Goal: Task Accomplishment & Management: Use online tool/utility

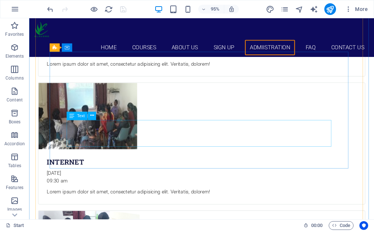
scroll to position [2596, 0]
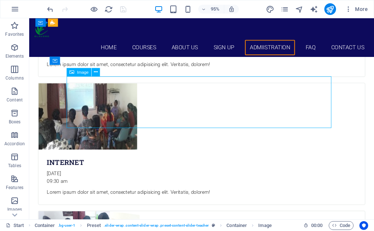
select select "px"
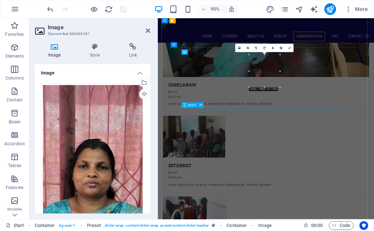
scroll to position [2719, 0]
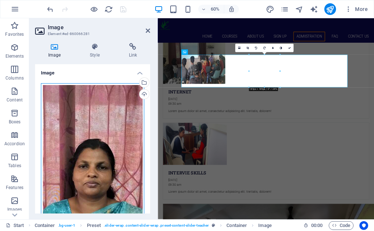
click at [119, 136] on div "Drag files here, click to choose files or select files from Files or our free s…" at bounding box center [92, 195] width 103 height 225
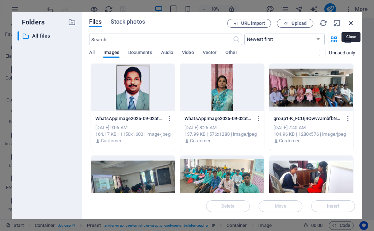
click at [353, 24] on icon "button" at bounding box center [351, 23] width 8 height 8
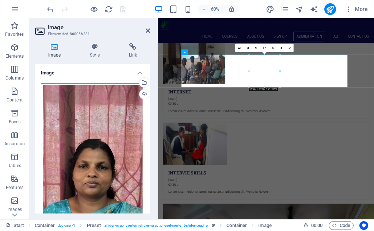
click at [97, 119] on div "Drag files here, click to choose files or select files from Files or our free s…" at bounding box center [92, 195] width 103 height 225
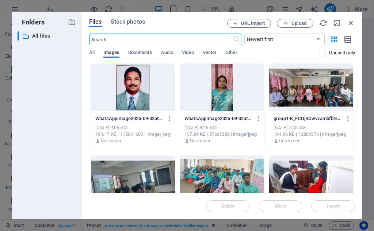
scroll to position [3598, 0]
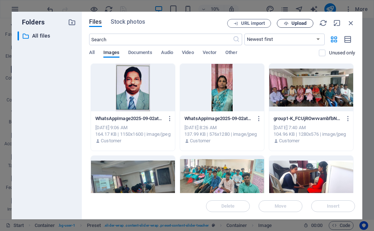
click at [295, 23] on span "Upload" at bounding box center [299, 23] width 15 height 4
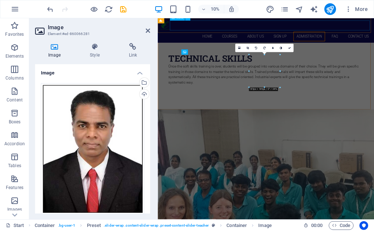
scroll to position [2719, 0]
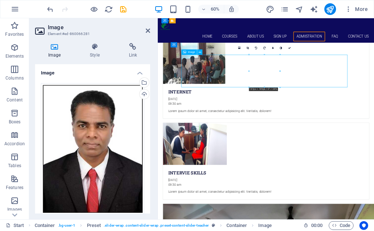
drag, startPoint x: 331, startPoint y: 105, endPoint x: 331, endPoint y: 114, distance: 8.4
click at [248, 47] on icon at bounding box center [248, 48] width 3 height 3
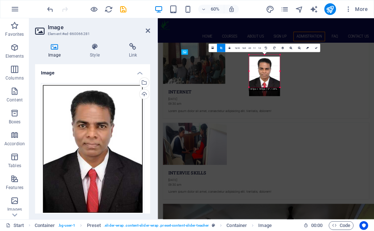
drag, startPoint x: 270, startPoint y: 73, endPoint x: 270, endPoint y: 79, distance: 6.2
click at [270, 79] on div at bounding box center [264, 77] width 31 height 40
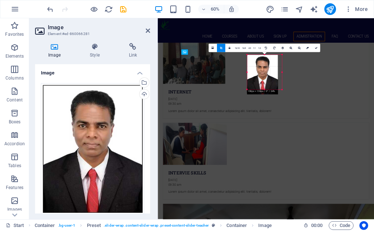
drag, startPoint x: 280, startPoint y: 87, endPoint x: 215, endPoint y: 120, distance: 73.4
drag, startPoint x: 278, startPoint y: 90, endPoint x: 210, endPoint y: 128, distance: 77.9
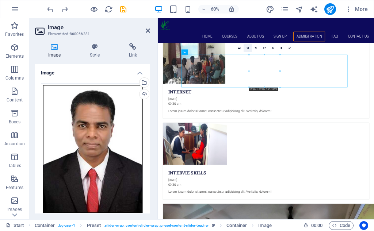
click at [247, 49] on icon at bounding box center [248, 48] width 3 height 3
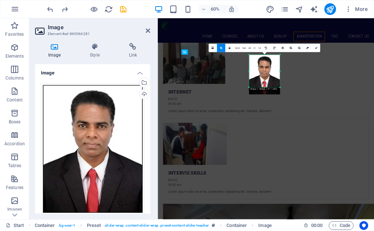
drag, startPoint x: 271, startPoint y: 73, endPoint x: 270, endPoint y: 79, distance: 5.2
click at [270, 79] on div at bounding box center [264, 75] width 31 height 40
click at [317, 47] on icon at bounding box center [316, 48] width 3 height 3
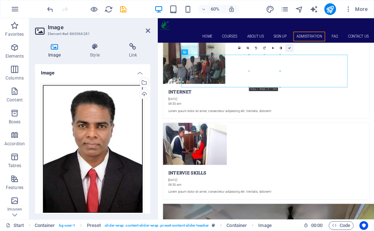
click at [289, 47] on icon at bounding box center [289, 48] width 3 height 3
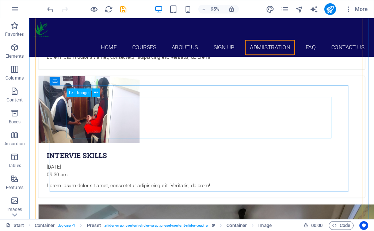
scroll to position [2633, 0]
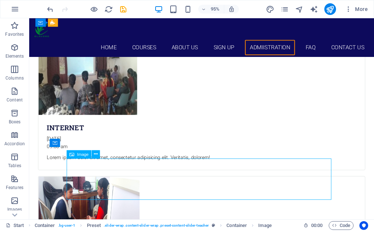
select select "px"
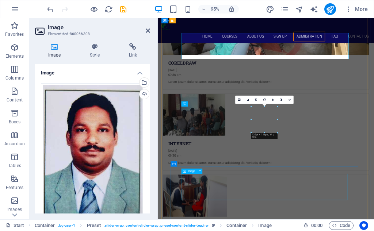
scroll to position [2756, 0]
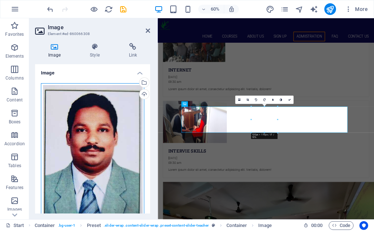
click at [88, 148] on div "Drag files here, click to choose files or select files from Files or our free s…" at bounding box center [92, 154] width 103 height 142
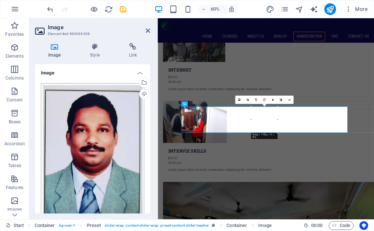
scroll to position [3598, 0]
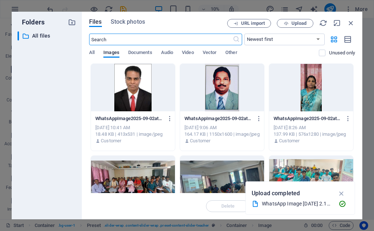
click at [313, 98] on div at bounding box center [311, 87] width 84 height 47
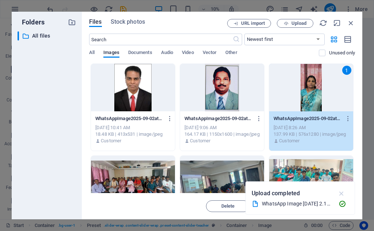
click at [342, 191] on icon "button" at bounding box center [342, 194] width 8 height 8
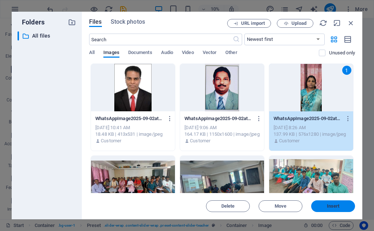
click at [342, 205] on span "Insert" at bounding box center [333, 206] width 38 height 4
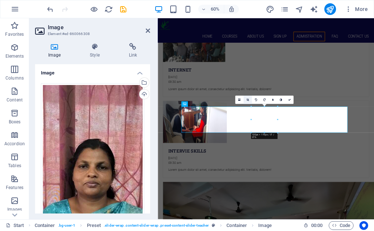
click at [247, 99] on icon at bounding box center [248, 100] width 3 height 3
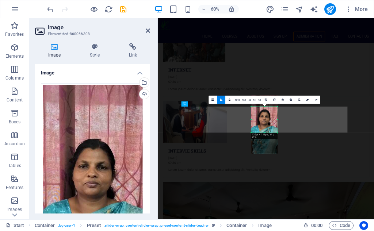
click at [265, 122] on div at bounding box center [264, 124] width 26 height 58
click at [316, 99] on icon at bounding box center [316, 100] width 3 height 3
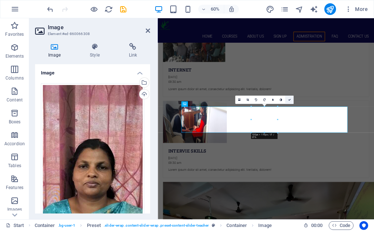
click at [288, 97] on link at bounding box center [289, 100] width 8 height 8
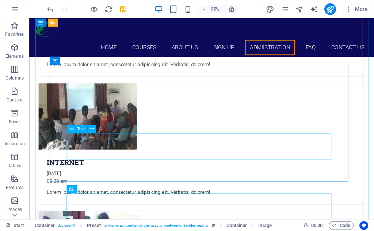
scroll to position [2633, 0]
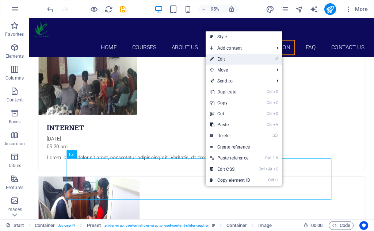
click at [220, 59] on link "⏎ Edit" at bounding box center [230, 59] width 49 height 11
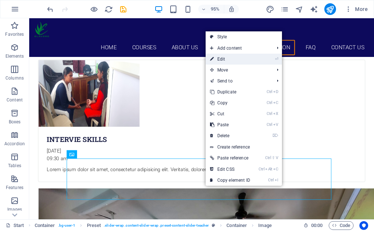
select select "px"
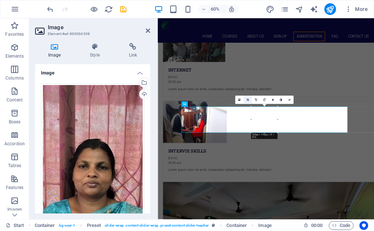
click at [247, 99] on icon at bounding box center [248, 100] width 3 height 3
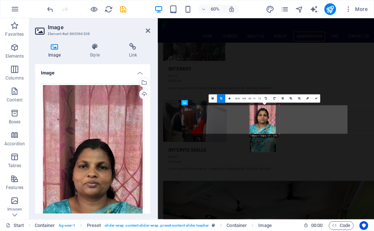
drag, startPoint x: 279, startPoint y: 134, endPoint x: 285, endPoint y: 138, distance: 7.1
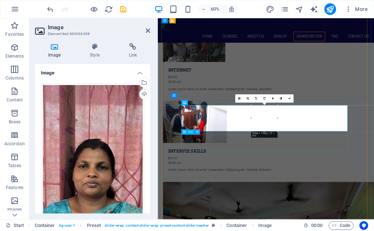
scroll to position [2758, 0]
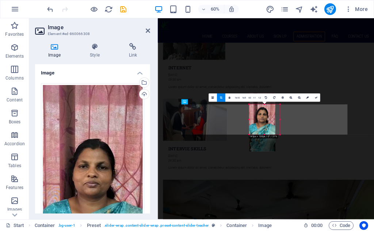
drag, startPoint x: 277, startPoint y: 133, endPoint x: 285, endPoint y: 136, distance: 8.2
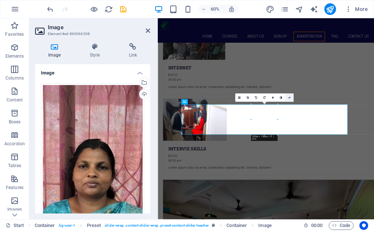
click at [290, 98] on icon at bounding box center [289, 97] width 3 height 3
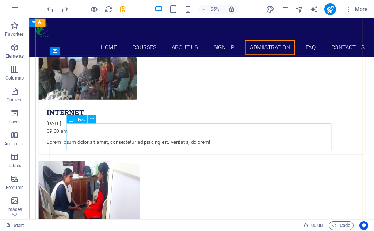
scroll to position [2673, 0]
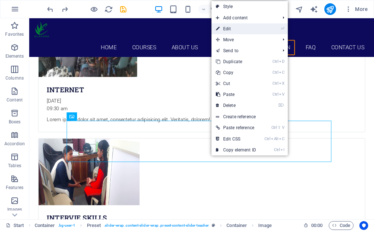
click at [236, 29] on link "⏎ Edit" at bounding box center [236, 28] width 49 height 11
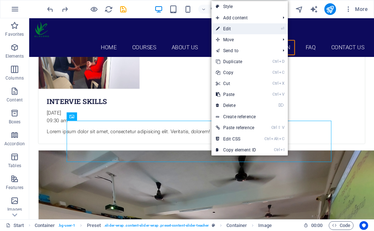
select select "px"
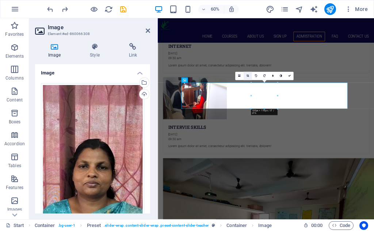
click at [249, 77] on icon at bounding box center [248, 76] width 3 height 3
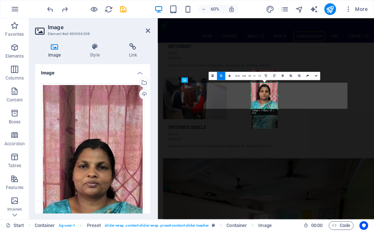
drag, startPoint x: 264, startPoint y: 98, endPoint x: 264, endPoint y: 93, distance: 5.1
click at [264, 93] on div at bounding box center [264, 99] width 26 height 58
drag, startPoint x: 264, startPoint y: 93, endPoint x: 265, endPoint y: 87, distance: 5.9
click at [265, 87] on div at bounding box center [264, 101] width 26 height 58
click at [313, 76] on link at bounding box center [316, 76] width 8 height 8
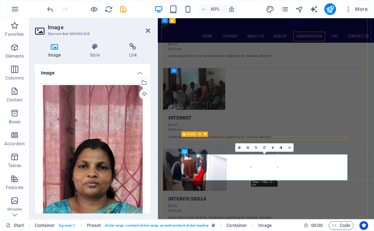
scroll to position [2613, 0]
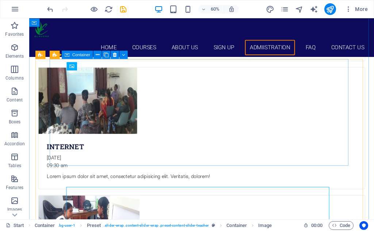
scroll to position [2490, 0]
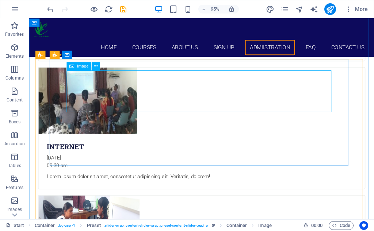
select select "px"
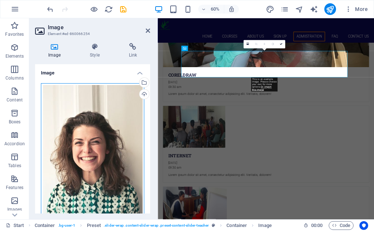
click at [90, 122] on div "Drag files here, click to choose files or select files from Files or our free s…" at bounding box center [92, 159] width 103 height 153
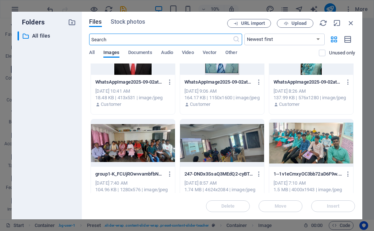
scroll to position [0, 0]
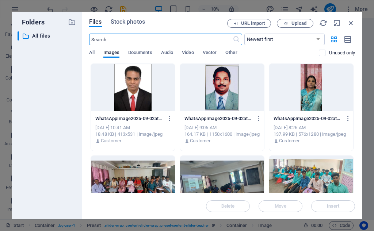
click at [208, 91] on div at bounding box center [222, 87] width 84 height 47
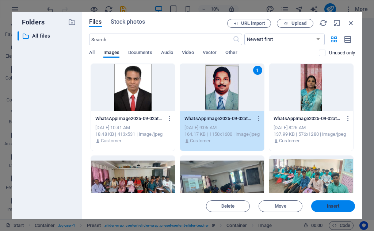
click at [331, 206] on span "Insert" at bounding box center [333, 206] width 13 height 4
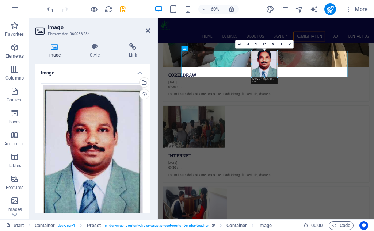
click at [278, 64] on div at bounding box center [277, 64] width 1 height 26
click at [248, 43] on icon at bounding box center [248, 44] width 3 height 3
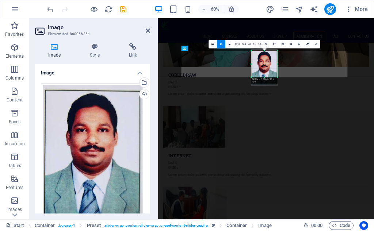
click at [268, 72] on div at bounding box center [264, 67] width 26 height 37
click at [278, 65] on div "180 170 160 150 140 130 120 110 100 90 80 70 60 50 40 30 20 10 0 -10 -20 -30 -4…" at bounding box center [264, 64] width 26 height 26
click at [315, 42] on link at bounding box center [316, 44] width 8 height 8
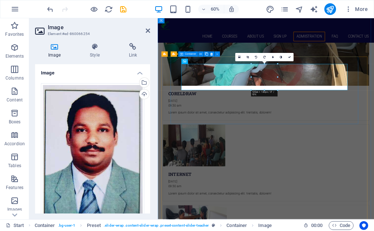
scroll to position [2540, 0]
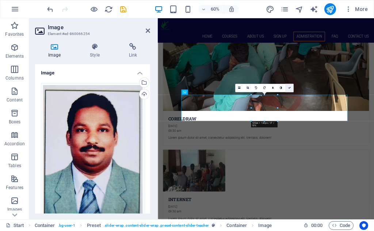
click at [290, 85] on link at bounding box center [289, 88] width 8 height 8
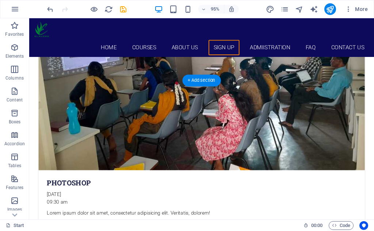
scroll to position [2138, 0]
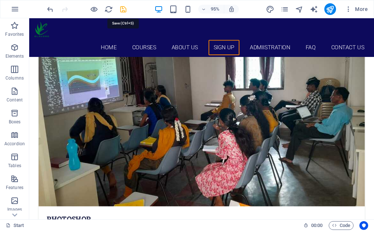
click at [123, 9] on icon "save" at bounding box center [123, 9] width 8 height 8
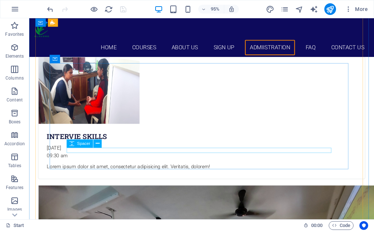
scroll to position [2779, 0]
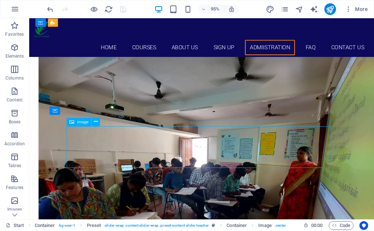
select select "px"
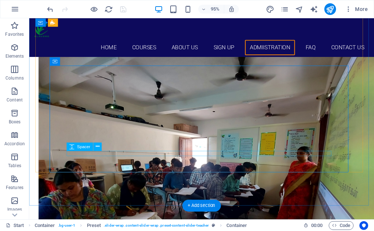
scroll to position [2943, 0]
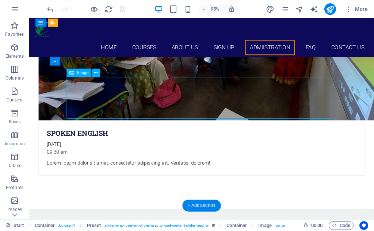
select select "px"
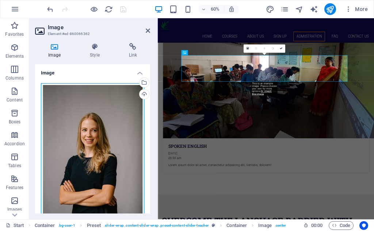
click at [92, 136] on div "Drag files here, click to choose files or select files from Files or our free s…" at bounding box center [92, 159] width 103 height 153
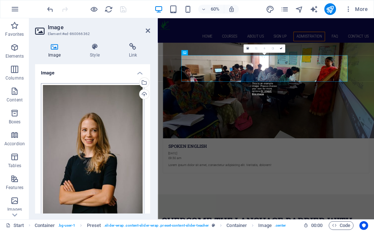
scroll to position [3598, 0]
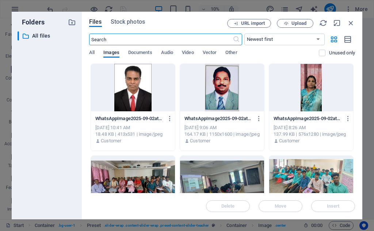
click at [92, 136] on div "WhatsAppImage2025-09-02at2.10.04PM-YJM29VPwRzaH5WOxfqrERw.jpeg WhatsAppImage202…" at bounding box center [133, 129] width 84 height 37
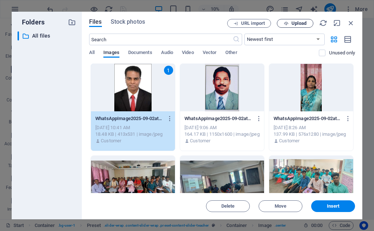
click at [304, 23] on span "Upload" at bounding box center [299, 23] width 15 height 4
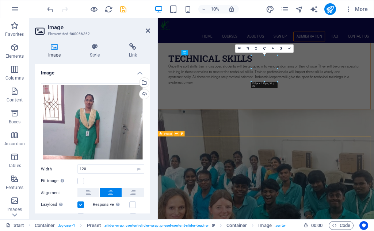
scroll to position [3066, 0]
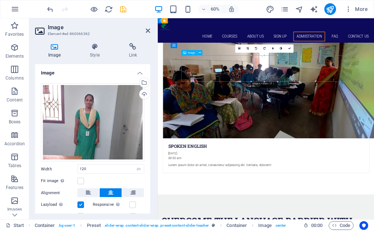
drag, startPoint x: 328, startPoint y: 105, endPoint x: 329, endPoint y: 115, distance: 9.5
drag, startPoint x: 326, startPoint y: 101, endPoint x: 331, endPoint y: 105, distance: 6.5
drag, startPoint x: 331, startPoint y: 105, endPoint x: 342, endPoint y: 103, distance: 10.9
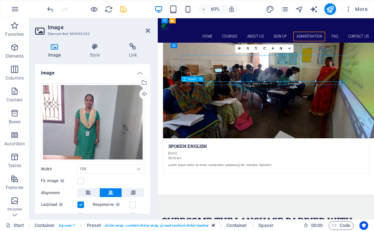
scroll to position [2943, 0]
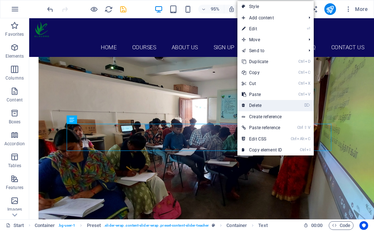
click at [258, 106] on link "⌦ Delete" at bounding box center [261, 105] width 49 height 11
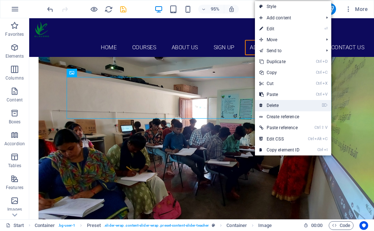
click at [264, 104] on link "⌦ Delete" at bounding box center [279, 105] width 49 height 11
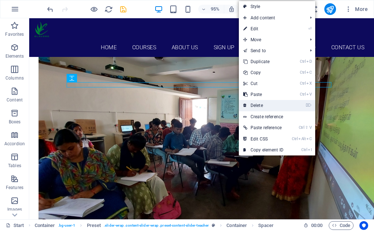
click at [257, 104] on link "⌦ Delete" at bounding box center [263, 105] width 49 height 11
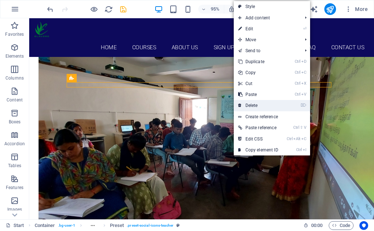
click at [252, 105] on link "⌦ Delete" at bounding box center [258, 105] width 49 height 11
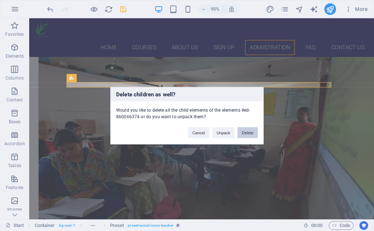
click at [246, 132] on button "Delete" at bounding box center [247, 132] width 20 height 11
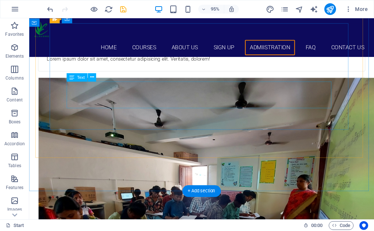
scroll to position [2870, 0]
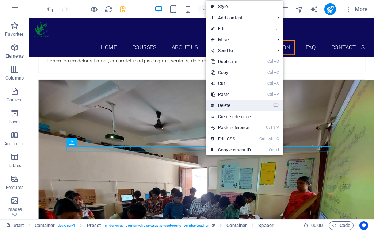
click at [228, 104] on link "⌦ Delete" at bounding box center [230, 105] width 49 height 11
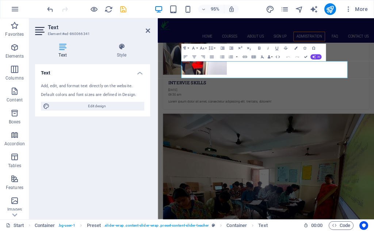
scroll to position [2993, 0]
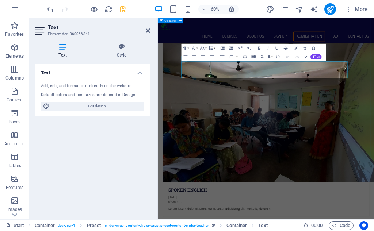
drag, startPoint x: 287, startPoint y: 165, endPoint x: 198, endPoint y: 240, distance: 116.7
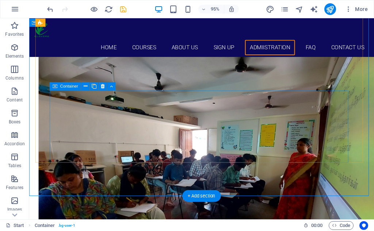
scroll to position [2906, 0]
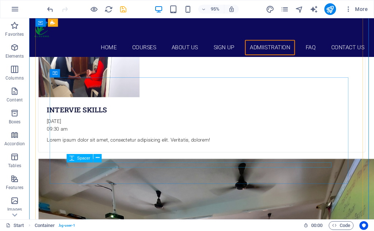
scroll to position [2760, 0]
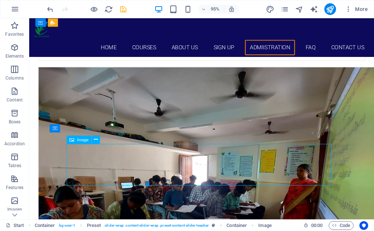
select select "px"
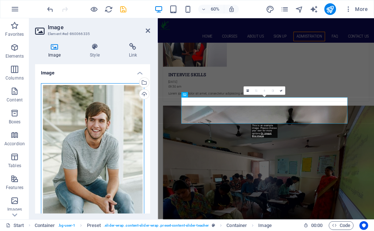
click at [94, 122] on div "Drag files here, click to choose files or select files from Files or our free s…" at bounding box center [92, 154] width 103 height 143
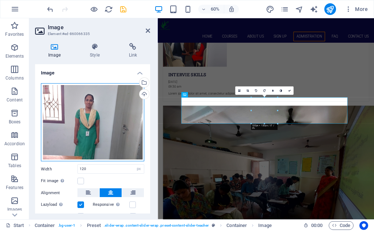
click at [119, 122] on div "Drag files here, click to choose files or select files from Files or our free s…" at bounding box center [92, 122] width 103 height 79
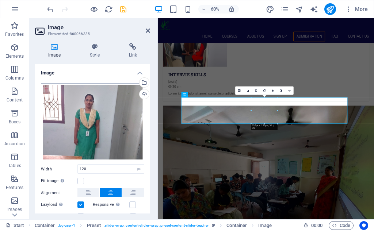
scroll to position [3562, 0]
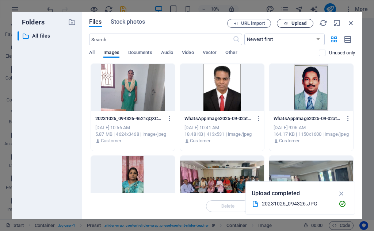
click at [300, 20] on button "Upload" at bounding box center [295, 23] width 37 height 9
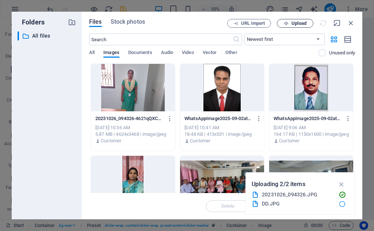
scroll to position [2883, 0]
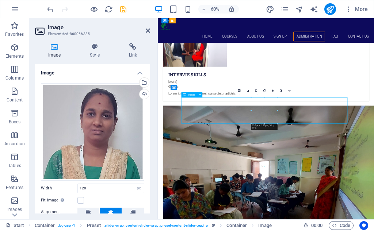
click at [246, 90] on link at bounding box center [248, 91] width 8 height 8
click at [248, 90] on icon at bounding box center [248, 91] width 3 height 3
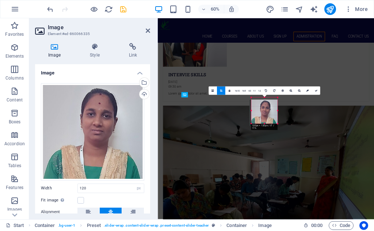
drag, startPoint x: 266, startPoint y: 107, endPoint x: 264, endPoint y: 110, distance: 4.1
click at [264, 110] on div at bounding box center [264, 113] width 28 height 26
click at [316, 91] on icon at bounding box center [316, 91] width 3 height 3
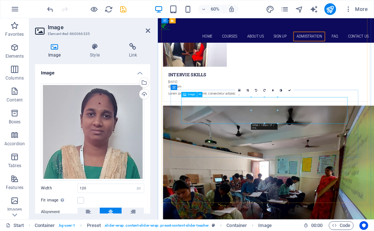
scroll to position [2883, 0]
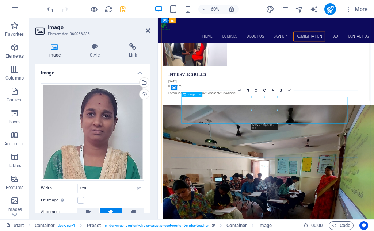
click at [290, 93] on link at bounding box center [289, 90] width 8 height 8
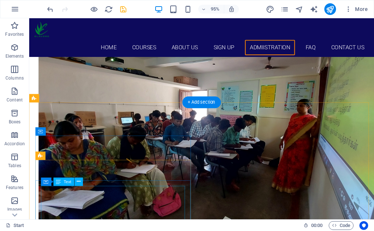
scroll to position [2906, 0]
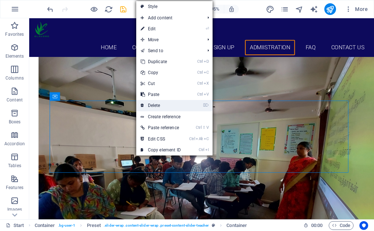
click at [149, 103] on link "⌦ Delete" at bounding box center [160, 105] width 49 height 11
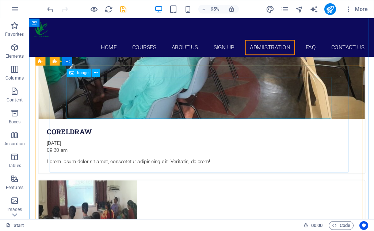
scroll to position [2505, 0]
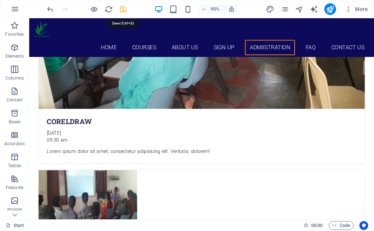
click at [122, 10] on icon "save" at bounding box center [123, 9] width 8 height 8
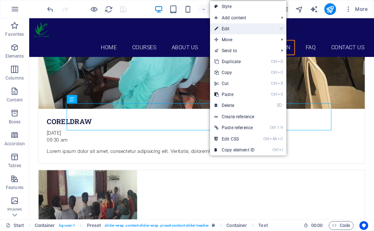
click at [226, 27] on link "⏎ Edit" at bounding box center [234, 28] width 49 height 11
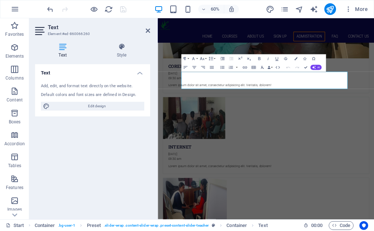
click at [58, 54] on h4 "Text" at bounding box center [64, 50] width 58 height 15
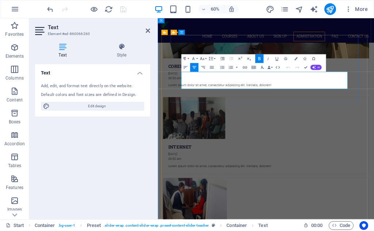
drag, startPoint x: 349, startPoint y: 111, endPoint x: 313, endPoint y: 114, distance: 36.0
click at [196, 57] on button "Font Family" at bounding box center [194, 58] width 8 height 9
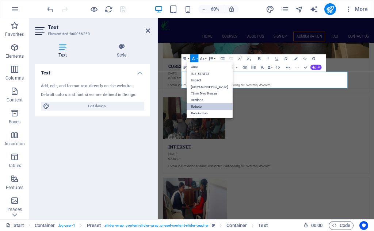
scroll to position [0, 0]
click at [187, 58] on icon "button" at bounding box center [184, 58] width 5 height 5
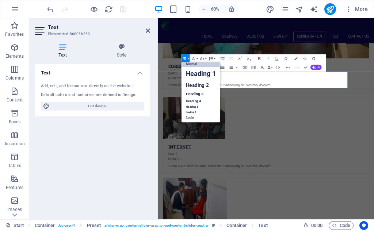
scroll to position [6, 0]
click at [197, 75] on link "Heading 1" at bounding box center [200, 73] width 39 height 13
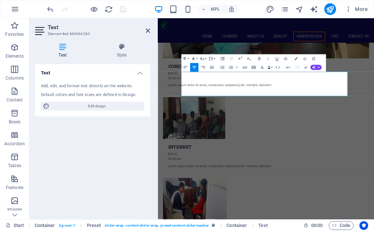
click at [195, 58] on icon "button" at bounding box center [193, 58] width 5 height 5
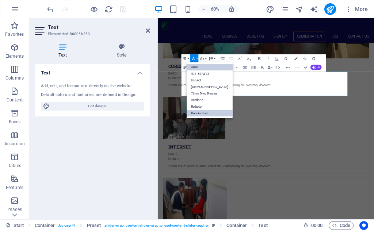
scroll to position [0, 0]
click at [188, 58] on button "Paragraph Format" at bounding box center [185, 58] width 8 height 9
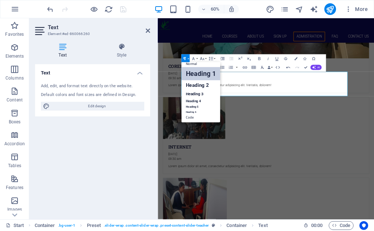
scroll to position [6, 0]
click at [194, 87] on link "Heading 2" at bounding box center [200, 85] width 39 height 10
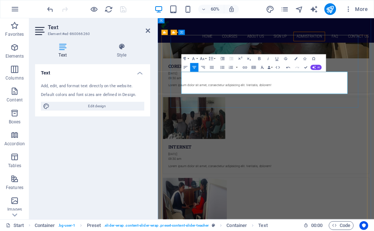
drag, startPoint x: 297, startPoint y: 115, endPoint x: 369, endPoint y: 117, distance: 72.4
click at [187, 59] on icon "button" at bounding box center [184, 58] width 5 height 5
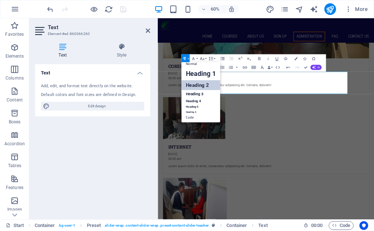
click at [193, 82] on link "Heading 2" at bounding box center [200, 85] width 39 height 10
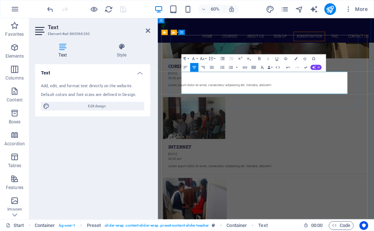
drag, startPoint x: 296, startPoint y: 113, endPoint x: 387, endPoint y: 119, distance: 90.8
click at [189, 57] on button "Paragraph Format" at bounding box center [185, 58] width 8 height 9
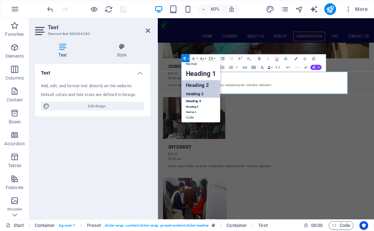
click at [189, 93] on link "Heading 3" at bounding box center [200, 94] width 39 height 8
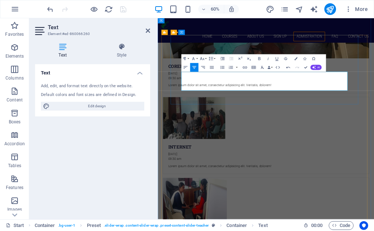
drag, startPoint x: 309, startPoint y: 114, endPoint x: 377, endPoint y: 114, distance: 68.0
click at [189, 58] on button "Paragraph Format" at bounding box center [185, 58] width 8 height 9
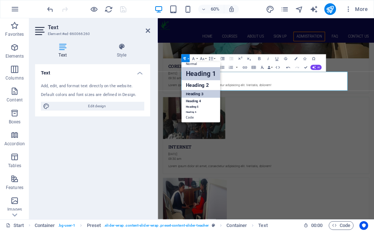
click at [207, 78] on link "Heading 1" at bounding box center [200, 73] width 39 height 13
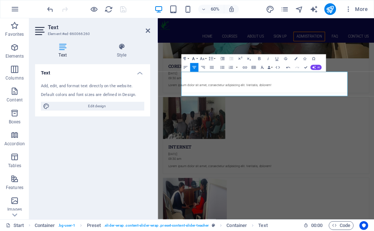
click at [190, 59] on button "Font Family" at bounding box center [194, 58] width 8 height 9
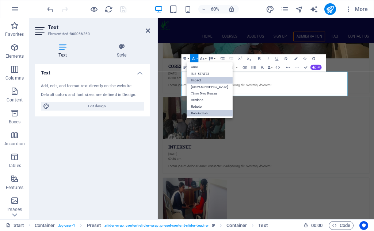
scroll to position [0, 0]
click at [187, 57] on button "Paragraph Format" at bounding box center [185, 58] width 8 height 9
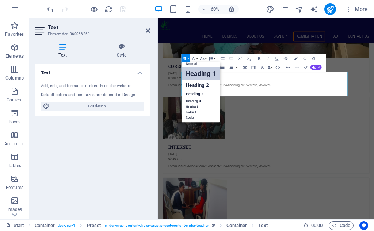
scroll to position [6, 0]
click at [194, 85] on link "Heading 2" at bounding box center [200, 85] width 39 height 10
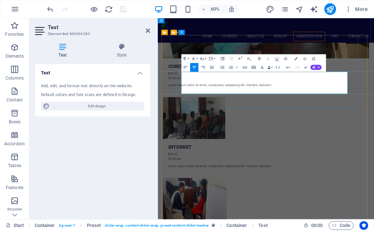
drag, startPoint x: 269, startPoint y: 152, endPoint x: 377, endPoint y: 125, distance: 111.8
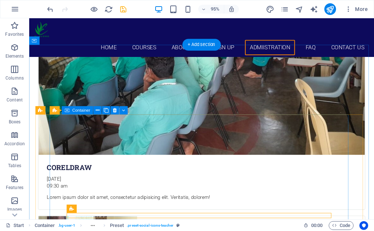
scroll to position [2468, 0]
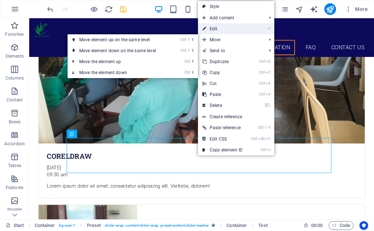
click at [214, 30] on link "⏎ Edit" at bounding box center [222, 28] width 49 height 11
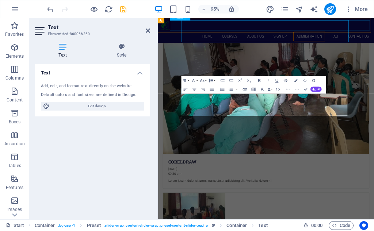
scroll to position [2591, 0]
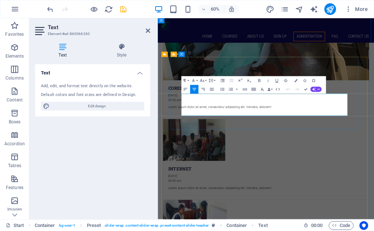
drag, startPoint x: 326, startPoint y: 150, endPoint x: 385, endPoint y: 149, distance: 58.5
click at [187, 81] on icon "button" at bounding box center [184, 80] width 5 height 5
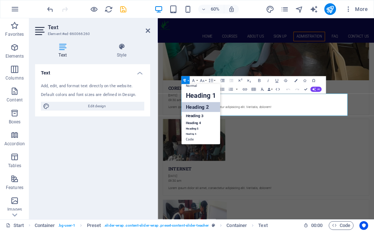
scroll to position [6, 0]
click at [191, 115] on link "Heading 3" at bounding box center [200, 116] width 39 height 8
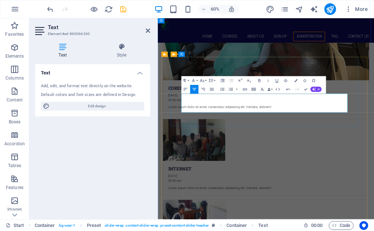
drag, startPoint x: 309, startPoint y: 151, endPoint x: 371, endPoint y: 148, distance: 62.2
click at [188, 81] on button "Paragraph Format" at bounding box center [185, 80] width 8 height 9
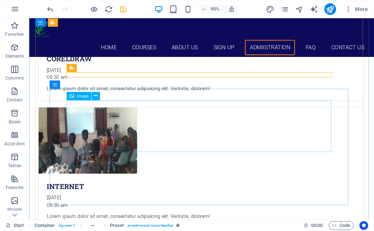
scroll to position [2578, 0]
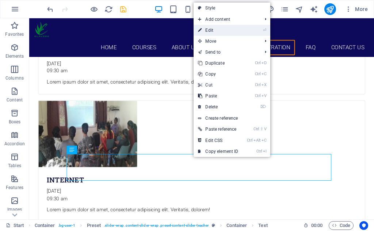
click at [212, 32] on link "⏎ Edit" at bounding box center [218, 30] width 49 height 11
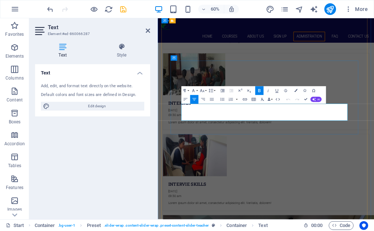
drag, startPoint x: 347, startPoint y: 164, endPoint x: 315, endPoint y: 164, distance: 32.9
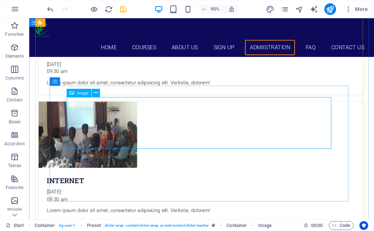
scroll to position [2578, 0]
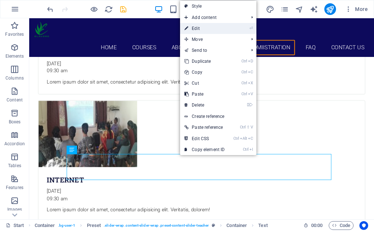
click at [205, 30] on link "⏎ Edit" at bounding box center [204, 28] width 49 height 11
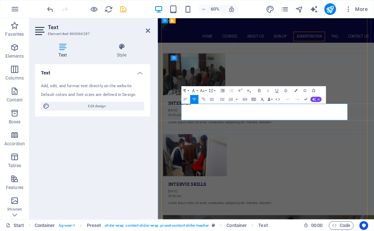
drag, startPoint x: 310, startPoint y: 165, endPoint x: 329, endPoint y: 161, distance: 19.3
click at [188, 91] on button "Paragraph Format" at bounding box center [185, 90] width 8 height 9
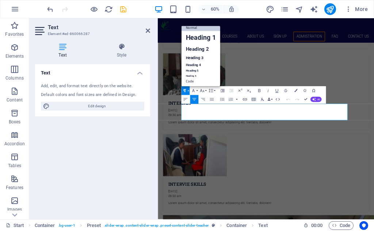
scroll to position [6, 0]
click at [199, 56] on link "Heading 3" at bounding box center [200, 58] width 39 height 8
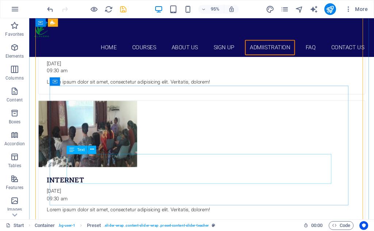
scroll to position [2687, 0]
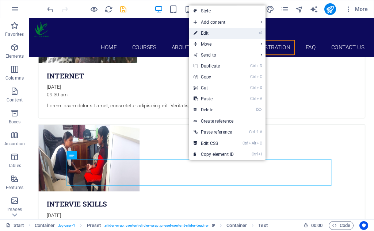
click at [210, 34] on link "⏎ Edit" at bounding box center [213, 33] width 49 height 11
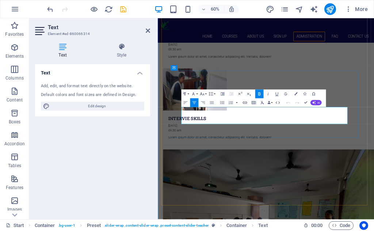
drag, startPoint x: 347, startPoint y: 170, endPoint x: 313, endPoint y: 171, distance: 33.6
drag, startPoint x: 311, startPoint y: 181, endPoint x: 371, endPoint y: 182, distance: 59.9
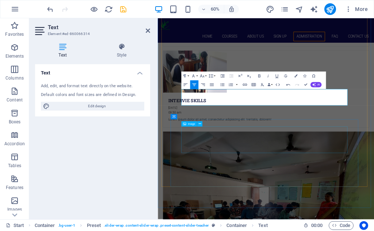
scroll to position [2847, 0]
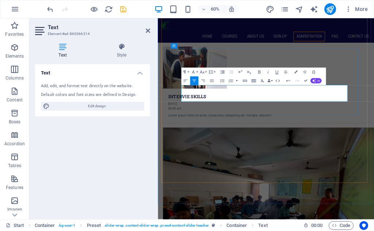
drag, startPoint x: 311, startPoint y: 134, endPoint x: 329, endPoint y: 133, distance: 18.0
click at [189, 71] on button "Paragraph Format" at bounding box center [185, 72] width 8 height 9
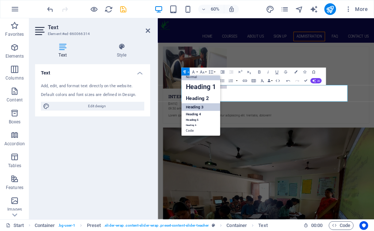
scroll to position [6, 0]
click at [194, 105] on link "Heading 3" at bounding box center [200, 108] width 39 height 8
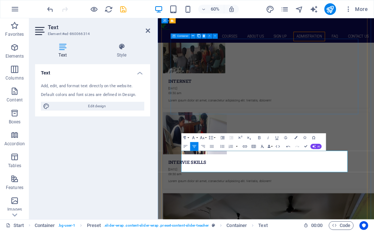
scroll to position [2810, 0]
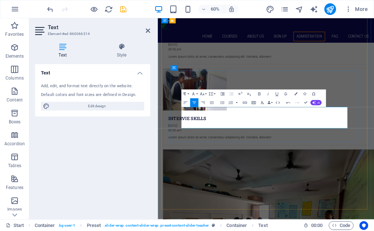
drag, startPoint x: 278, startPoint y: 184, endPoint x: 396, endPoint y: 190, distance: 118.5
click at [189, 94] on button "Paragraph Format" at bounding box center [185, 94] width 8 height 9
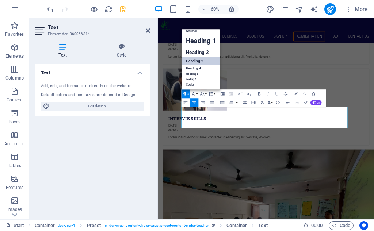
scroll to position [6, 0]
click at [194, 66] on link "Heading 4" at bounding box center [200, 68] width 39 height 7
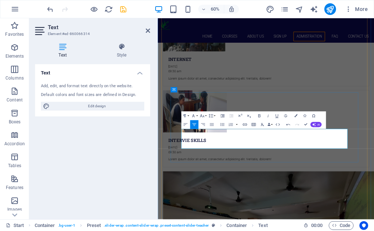
drag, startPoint x: 285, startPoint y: 218, endPoint x: 402, endPoint y: 224, distance: 117.4
click at [189, 115] on button "Paragraph Format" at bounding box center [185, 116] width 8 height 9
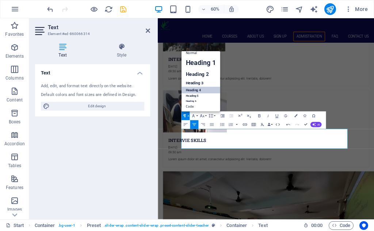
scroll to position [6, 0]
click at [194, 93] on link "Heading 4" at bounding box center [200, 90] width 39 height 7
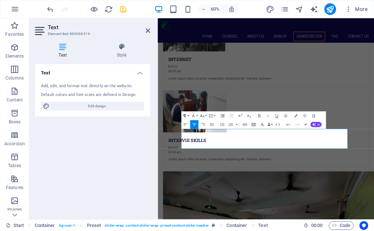
click at [189, 116] on button "Paragraph Format" at bounding box center [185, 116] width 8 height 9
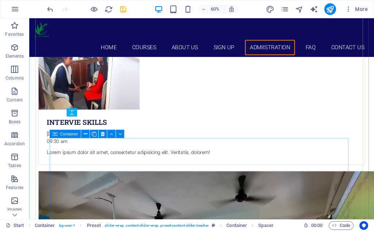
scroll to position [2765, 0]
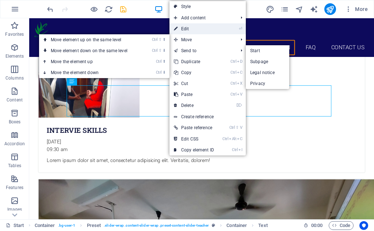
click at [188, 28] on link "⏎ Edit" at bounding box center [194, 28] width 49 height 11
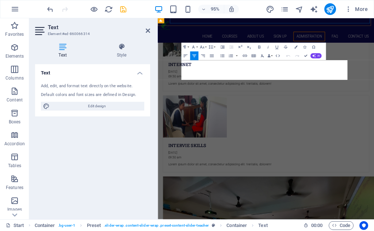
scroll to position [2888, 0]
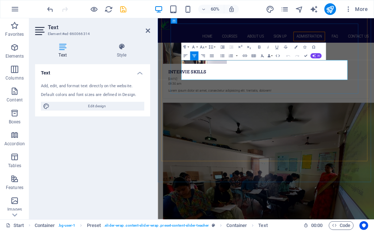
drag, startPoint x: 281, startPoint y: 104, endPoint x: 393, endPoint y: 109, distance: 111.9
click at [188, 47] on button "Paragraph Format" at bounding box center [185, 47] width 8 height 9
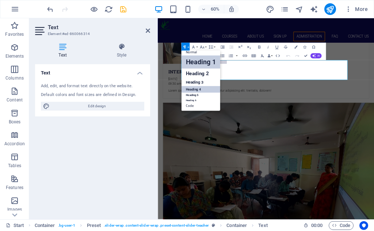
scroll to position [6, 0]
click at [193, 101] on link "Heading 6" at bounding box center [200, 100] width 39 height 4
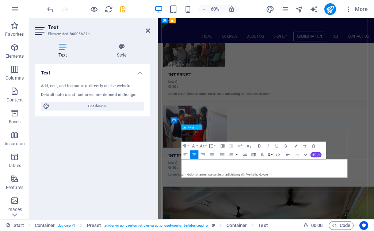
scroll to position [2759, 0]
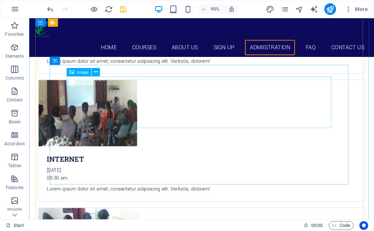
scroll to position [2709, 0]
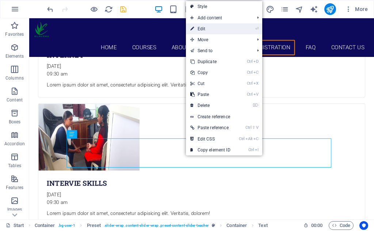
click at [209, 30] on link "⏎ Edit" at bounding box center [210, 28] width 49 height 11
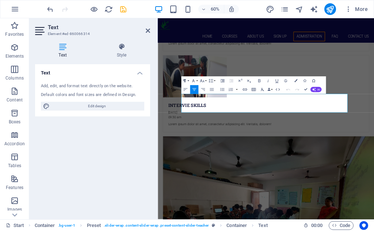
click at [189, 79] on button "Paragraph Format" at bounding box center [185, 81] width 8 height 9
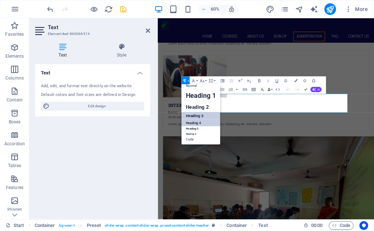
scroll to position [6, 0]
click at [194, 134] on link "Heading 6" at bounding box center [200, 134] width 39 height 4
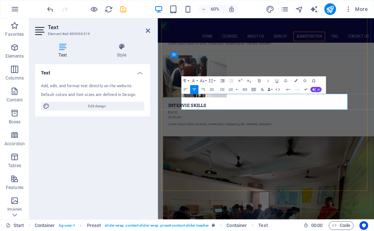
click at [188, 79] on button "Paragraph Format" at bounding box center [185, 81] width 8 height 9
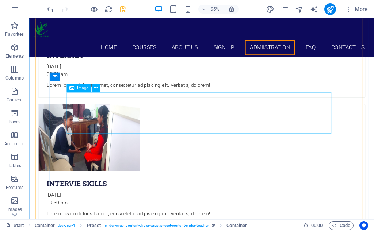
scroll to position [2672, 0]
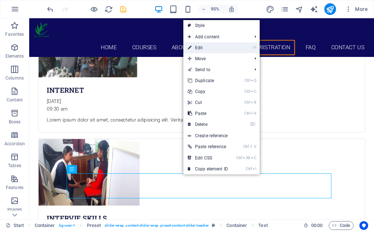
click at [200, 48] on link "⏎ Edit" at bounding box center [207, 47] width 49 height 11
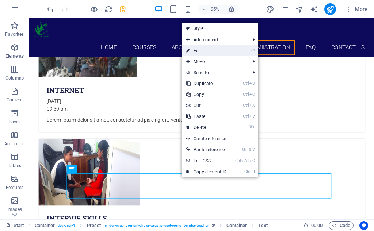
click at [204, 50] on link "⏎ Edit" at bounding box center [206, 50] width 49 height 11
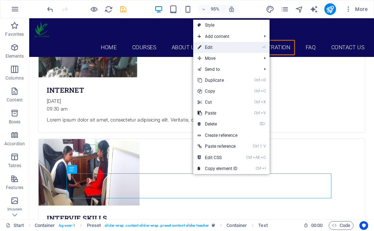
click at [217, 43] on link "⏎ Edit" at bounding box center [217, 47] width 49 height 11
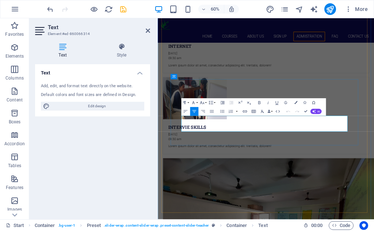
drag, startPoint x: 305, startPoint y: 185, endPoint x: 361, endPoint y: 183, distance: 55.6
click at [187, 102] on icon "button" at bounding box center [184, 102] width 5 height 5
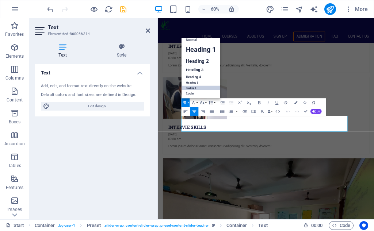
scroll to position [6, 0]
click at [196, 66] on link "Heading 3" at bounding box center [200, 70] width 39 height 8
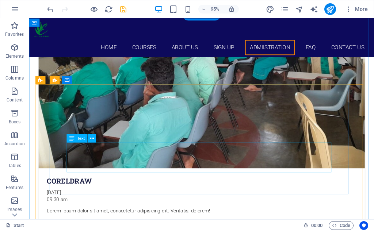
scroll to position [2438, 0]
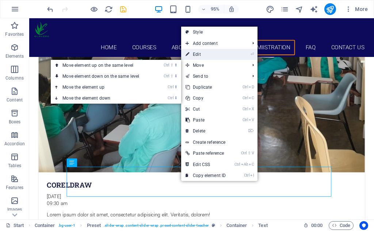
drag, startPoint x: 203, startPoint y: 56, endPoint x: 75, endPoint y: 63, distance: 128.8
click at [203, 56] on link "⏎ Edit" at bounding box center [205, 54] width 49 height 11
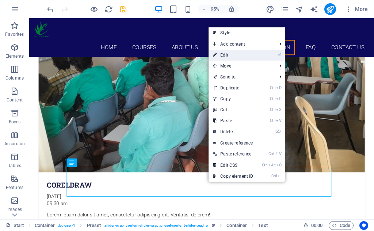
click at [233, 56] on link "⏎ Edit" at bounding box center [233, 55] width 49 height 11
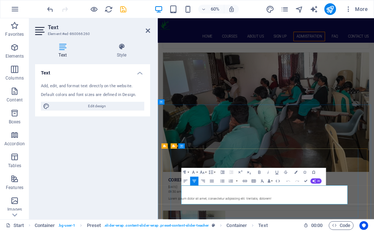
drag, startPoint x: 306, startPoint y: 314, endPoint x: 370, endPoint y: 314, distance: 63.9
drag, startPoint x: 305, startPoint y: 315, endPoint x: 385, endPoint y: 311, distance: 79.4
click at [188, 172] on button "Paragraph Format" at bounding box center [185, 172] width 8 height 9
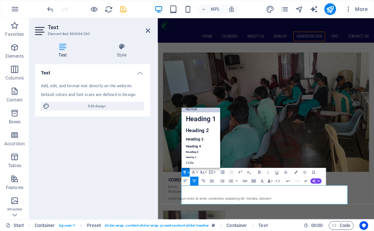
scroll to position [6, 0]
click at [187, 158] on link "Heading 6" at bounding box center [200, 158] width 39 height 4
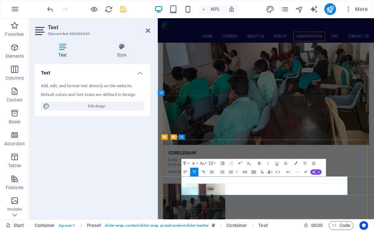
scroll to position [2511, 0]
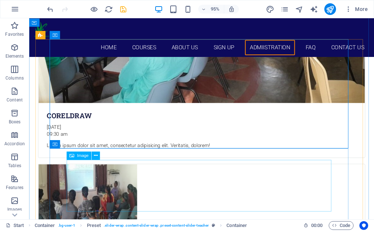
scroll to position [2547, 0]
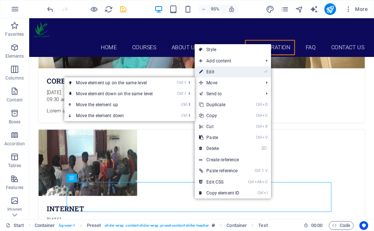
click at [217, 72] on link "⏎ Edit" at bounding box center [219, 71] width 49 height 11
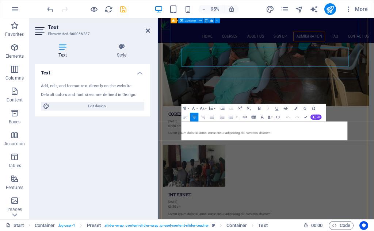
scroll to position [2670, 0]
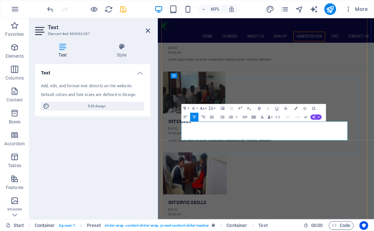
drag, startPoint x: 306, startPoint y: 207, endPoint x: 375, endPoint y: 208, distance: 68.7
drag, startPoint x: 294, startPoint y: 208, endPoint x: 428, endPoint y: 211, distance: 133.4
click at [190, 108] on button "Paragraph Format" at bounding box center [185, 108] width 8 height 9
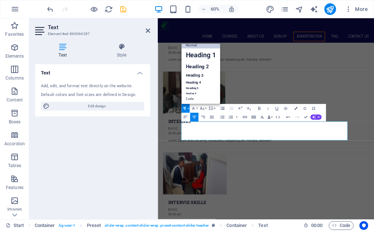
scroll to position [6, 0]
click at [195, 93] on link "Heading 6" at bounding box center [200, 94] width 39 height 4
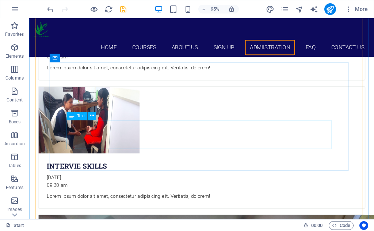
scroll to position [2837, 0]
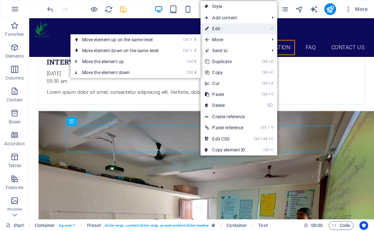
click at [221, 28] on link "⏎ Edit" at bounding box center [225, 28] width 49 height 11
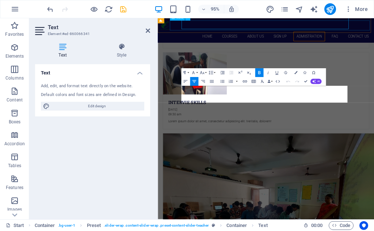
scroll to position [2960, 0]
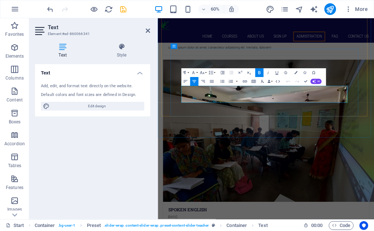
drag, startPoint x: 348, startPoint y: 134, endPoint x: 329, endPoint y: 136, distance: 19.5
drag, startPoint x: 310, startPoint y: 144, endPoint x: 365, endPoint y: 144, distance: 55.5
drag, startPoint x: 321, startPoint y: 134, endPoint x: 346, endPoint y: 100, distance: 42.3
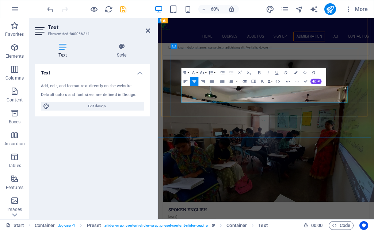
click at [189, 73] on button "Paragraph Format" at bounding box center [185, 72] width 8 height 9
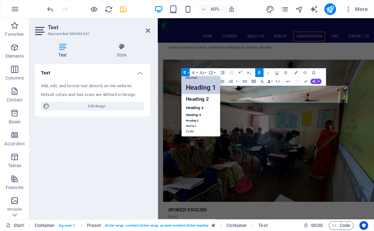
scroll to position [6, 0]
click at [195, 107] on link "Heading 3" at bounding box center [200, 108] width 39 height 8
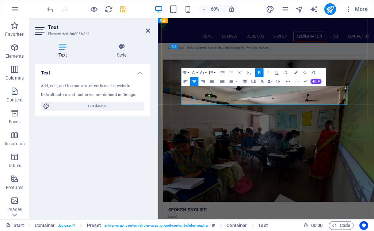
drag, startPoint x: 322, startPoint y: 147, endPoint x: 350, endPoint y: 147, distance: 28.1
click at [189, 74] on button "Paragraph Format" at bounding box center [185, 72] width 8 height 9
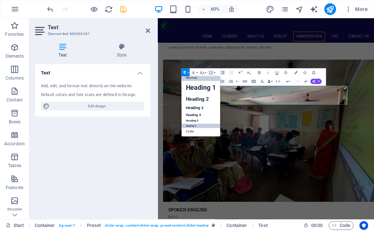
click at [193, 125] on link "Heading 6" at bounding box center [200, 126] width 39 height 4
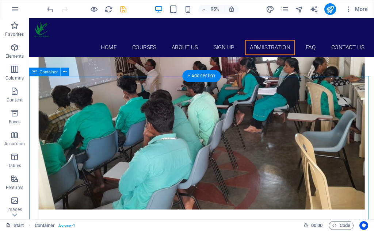
scroll to position [2508, 0]
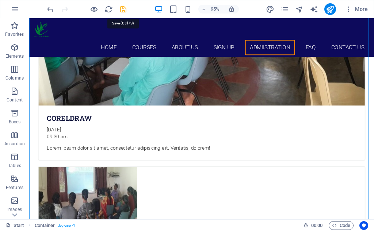
click at [120, 11] on icon "save" at bounding box center [123, 9] width 8 height 8
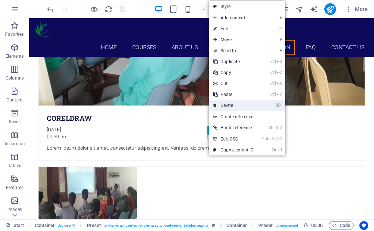
click at [230, 104] on link "⌦ Delete" at bounding box center [233, 105] width 49 height 11
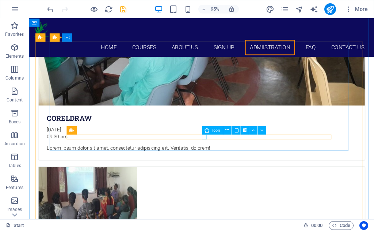
click at [244, 129] on icon at bounding box center [245, 130] width 4 height 7
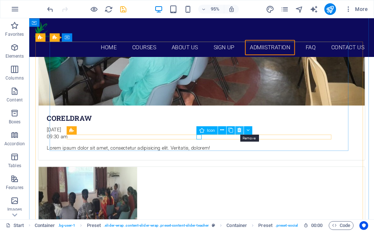
click at [239, 130] on icon at bounding box center [239, 130] width 4 height 7
click at [240, 129] on icon at bounding box center [239, 130] width 4 height 7
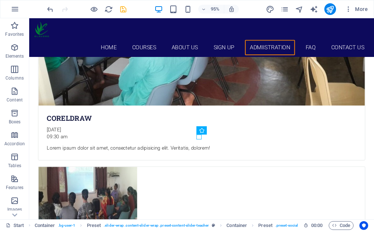
drag, startPoint x: 269, startPoint y: 147, endPoint x: 233, endPoint y: 144, distance: 35.9
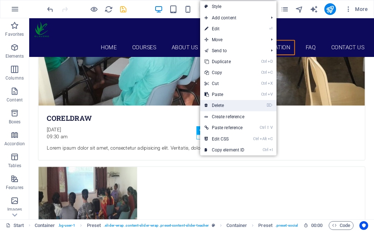
click at [217, 104] on link "⌦ Delete" at bounding box center [224, 105] width 49 height 11
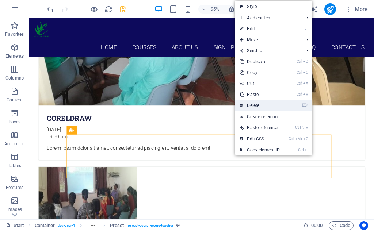
click at [250, 104] on link "⌦ Delete" at bounding box center [259, 105] width 49 height 11
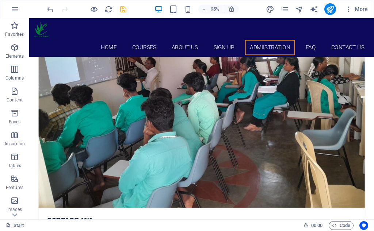
scroll to position [2399, 0]
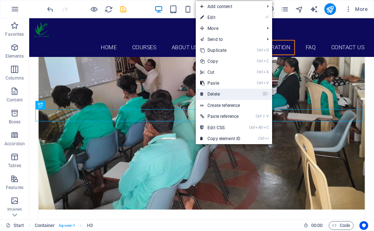
click at [219, 95] on link "⌦ Delete" at bounding box center [220, 94] width 49 height 11
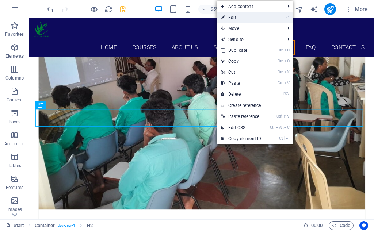
click at [235, 16] on link "⏎ Edit" at bounding box center [241, 17] width 49 height 11
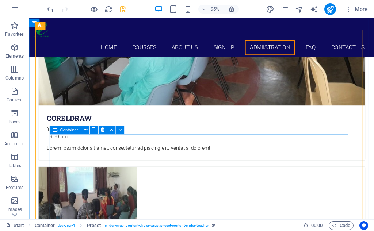
scroll to position [2545, 0]
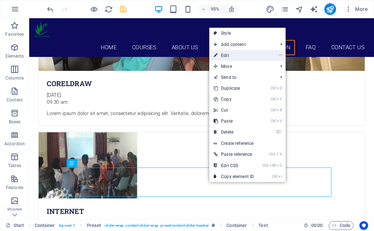
click at [232, 55] on link "⏎ Edit" at bounding box center [233, 55] width 49 height 11
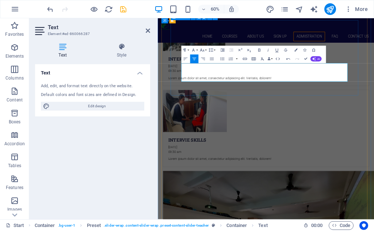
scroll to position [2777, 0]
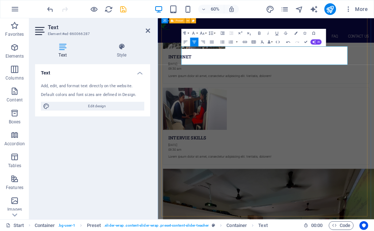
drag, startPoint x: 497, startPoint y: 70, endPoint x: 508, endPoint y: 51, distance: 21.8
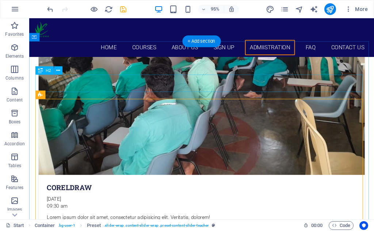
scroll to position [2399, 0]
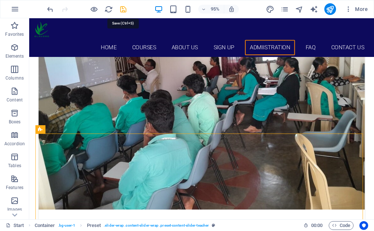
click at [123, 8] on icon "save" at bounding box center [123, 9] width 8 height 8
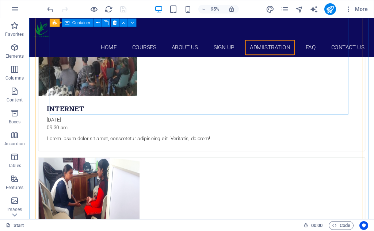
scroll to position [2654, 0]
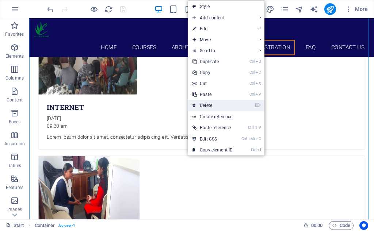
click at [209, 105] on link "⌦ Delete" at bounding box center [212, 105] width 49 height 11
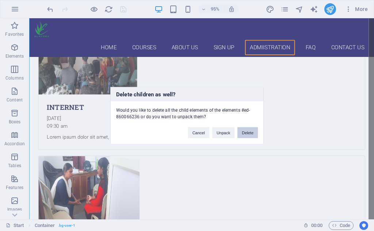
click at [244, 132] on button "Delete" at bounding box center [247, 132] width 20 height 11
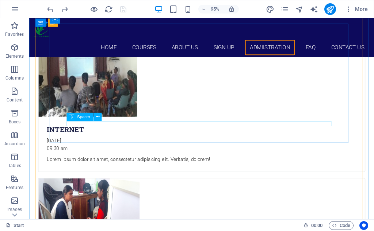
scroll to position [2634, 0]
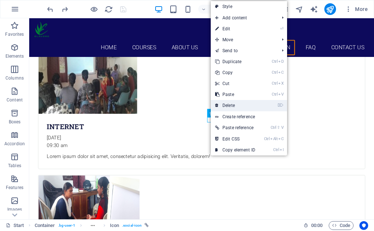
click at [232, 105] on link "⌦ Delete" at bounding box center [235, 105] width 49 height 11
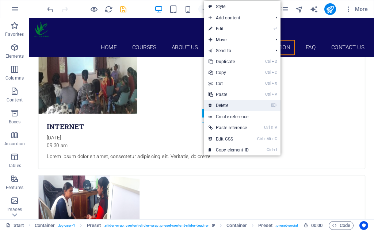
click at [227, 103] on link "⌦ Delete" at bounding box center [228, 105] width 49 height 11
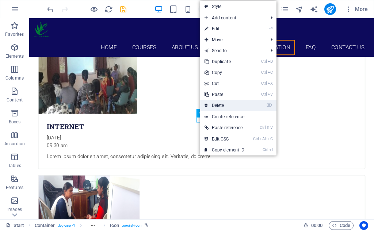
click at [226, 107] on link "⌦ Delete" at bounding box center [224, 105] width 49 height 11
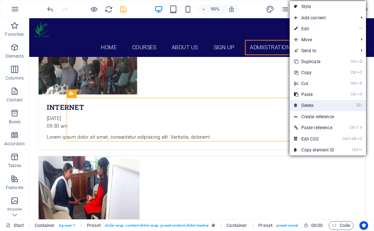
click at [310, 106] on link "⌦ Delete" at bounding box center [314, 105] width 49 height 11
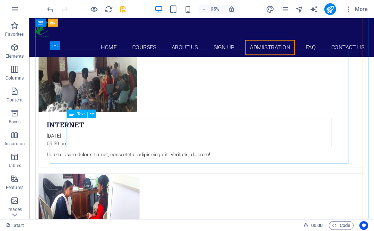
scroll to position [2668, 0]
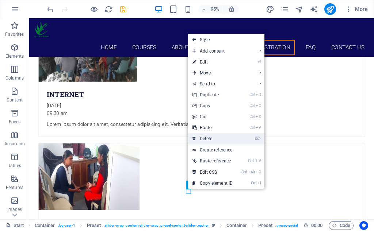
click at [204, 141] on link "⌦ Delete" at bounding box center [212, 138] width 49 height 11
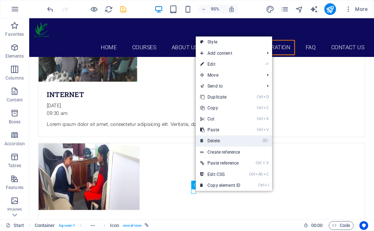
click at [221, 141] on link "⌦ Delete" at bounding box center [220, 141] width 49 height 11
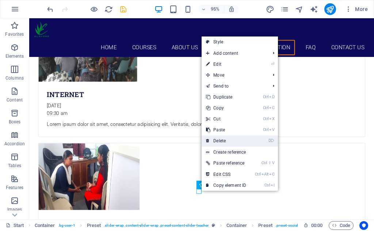
click at [223, 141] on link "⌦ Delete" at bounding box center [226, 141] width 49 height 11
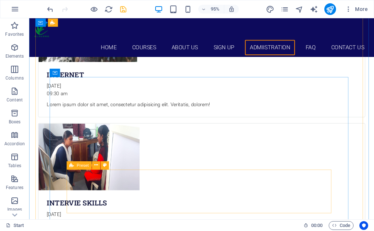
drag, startPoint x: 289, startPoint y: 213, endPoint x: 303, endPoint y: 210, distance: 15.1
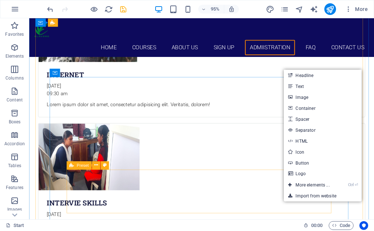
drag, startPoint x: 308, startPoint y: 207, endPoint x: 139, endPoint y: 190, distance: 170.0
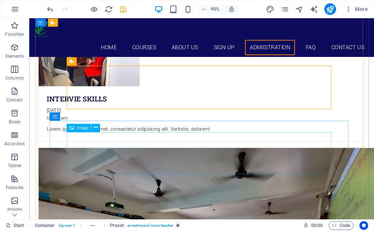
scroll to position [2871, 0]
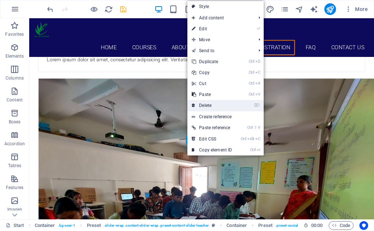
click at [208, 106] on link "⌦ Delete" at bounding box center [211, 105] width 49 height 11
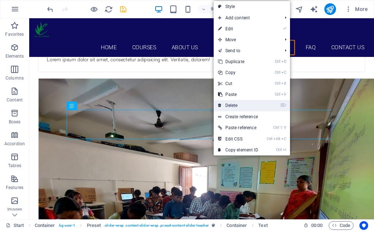
click at [232, 104] on link "⌦ Delete" at bounding box center [238, 105] width 49 height 11
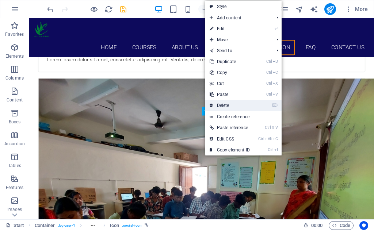
click at [229, 104] on link "⌦ Delete" at bounding box center [229, 105] width 49 height 11
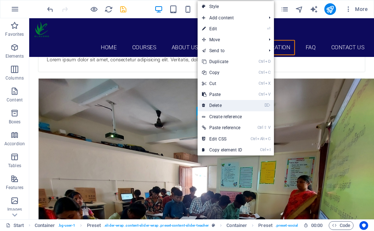
click at [220, 105] on link "⌦ Delete" at bounding box center [222, 105] width 49 height 11
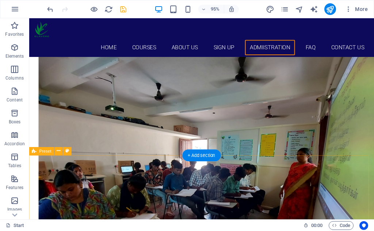
scroll to position [2887, 0]
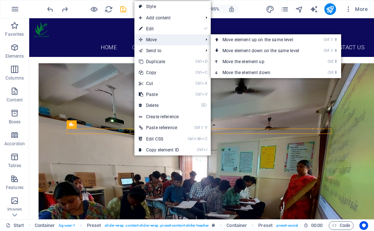
click at [151, 37] on span "Move" at bounding box center [166, 39] width 65 height 11
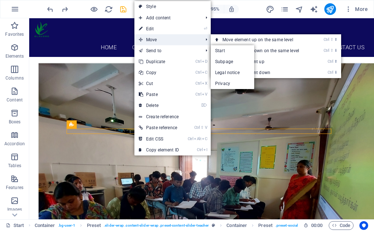
click at [154, 40] on span "Move" at bounding box center [166, 39] width 65 height 11
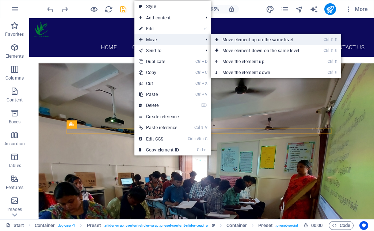
click at [252, 41] on link "Ctrl ⇧ ⬆ Move element up on the same level" at bounding box center [262, 39] width 103 height 11
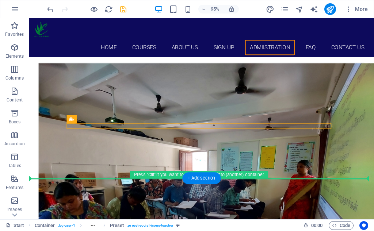
drag, startPoint x: 213, startPoint y: 129, endPoint x: 212, endPoint y: 156, distance: 26.7
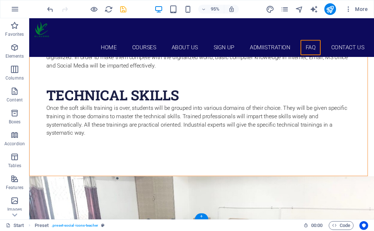
scroll to position [3498, 0]
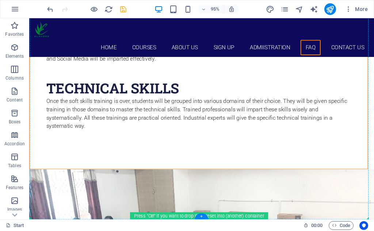
drag, startPoint x: 211, startPoint y: 74, endPoint x: 90, endPoint y: 156, distance: 146.0
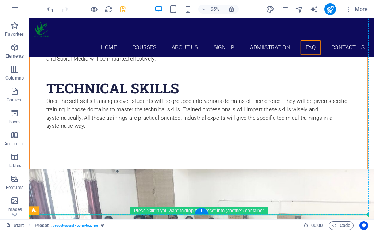
drag, startPoint x: 193, startPoint y: 226, endPoint x: 126, endPoint y: 164, distance: 91.3
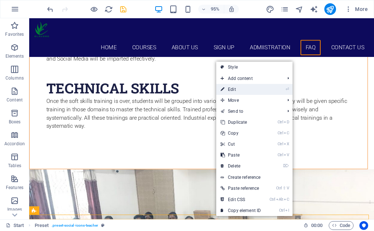
click at [232, 90] on link "⏎ Edit" at bounding box center [240, 89] width 49 height 11
select select "px"
select select "rem"
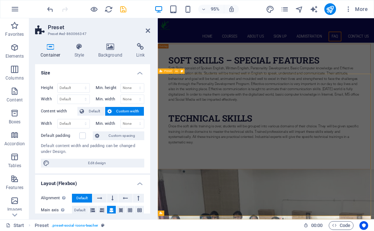
scroll to position [3498, 0]
click at [83, 52] on h4 "Style" at bounding box center [81, 50] width 24 height 15
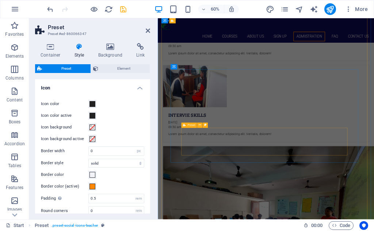
scroll to position [2877, 0]
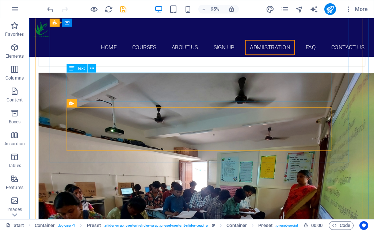
scroll to position [2754, 0]
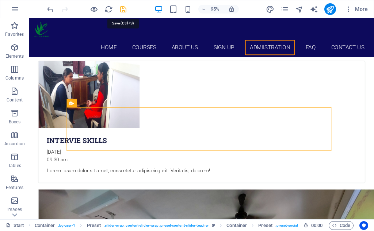
click at [125, 9] on icon "save" at bounding box center [123, 9] width 8 height 8
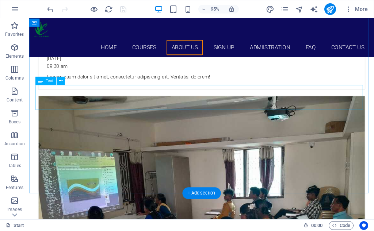
scroll to position [2243, 0]
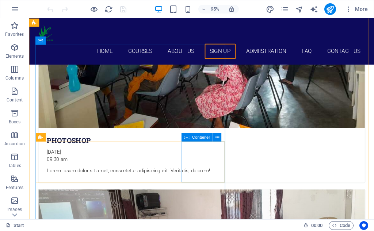
scroll to position [2229, 0]
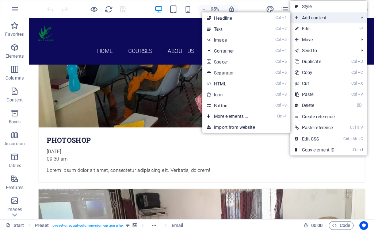
click at [325, 19] on span "Add content" at bounding box center [322, 17] width 65 height 11
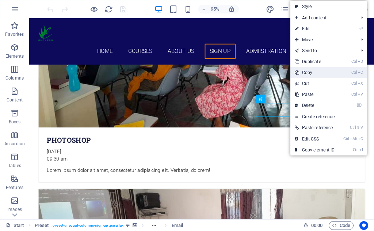
click at [312, 72] on link "Ctrl C Copy" at bounding box center [314, 72] width 49 height 11
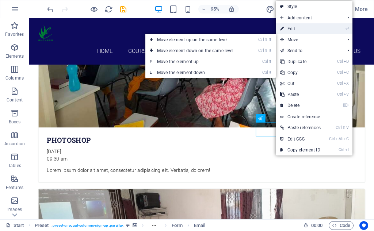
click at [295, 28] on link "⏎ Edit" at bounding box center [300, 28] width 49 height 11
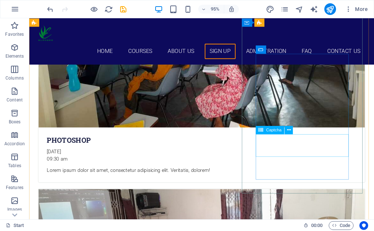
scroll to position [2240, 0]
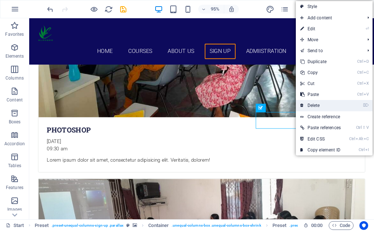
click at [313, 104] on link "⌦ Delete" at bounding box center [320, 105] width 49 height 11
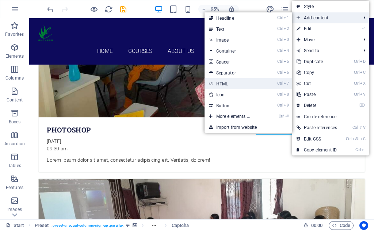
click at [232, 84] on link "Ctrl 7 HTML" at bounding box center [235, 83] width 60 height 11
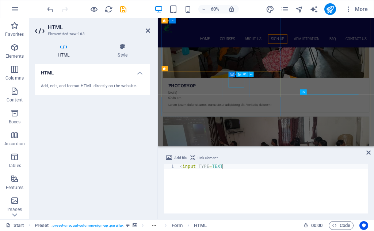
scroll to position [0, 3]
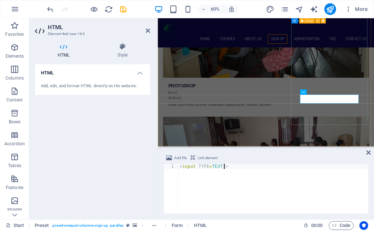
type textarea "<input TYPE=TEXT >"
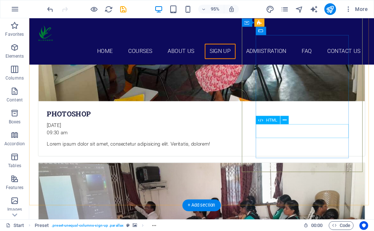
scroll to position [2259, 0]
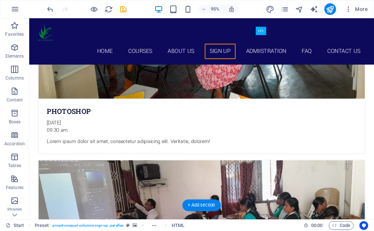
drag, startPoint x: 331, startPoint y: 139, endPoint x: 330, endPoint y: 113, distance: 26.7
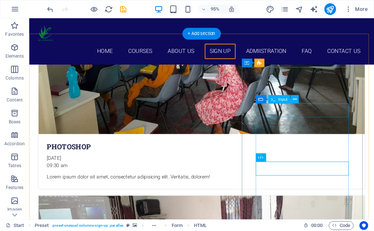
scroll to position [2223, 0]
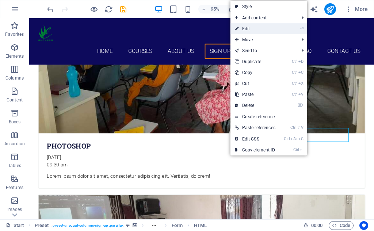
click at [251, 32] on link "⏎ Edit" at bounding box center [255, 28] width 49 height 11
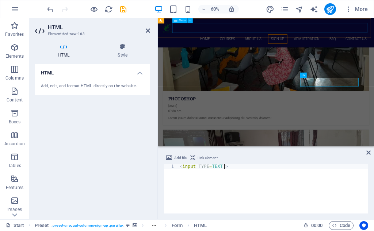
scroll to position [2240, 0]
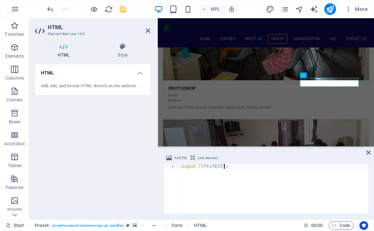
click at [219, 167] on div "< input TYPE = TEXT >" at bounding box center [273, 194] width 190 height 60
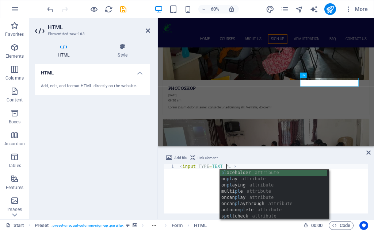
scroll to position [0, 4]
click at [231, 171] on div "pla ceholder attribute on pla y attribute on pla ying attribute oncan pla y att…" at bounding box center [273, 201] width 107 height 62
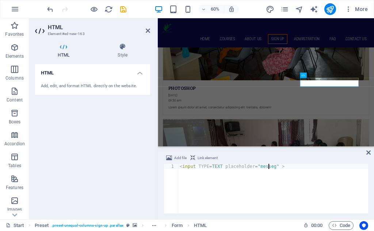
scroll to position [0, 7]
type textarea "<input TYPE=TEXT placeholder="messege" >"
click at [307, 161] on div "Add file Link element" at bounding box center [266, 159] width 205 height 11
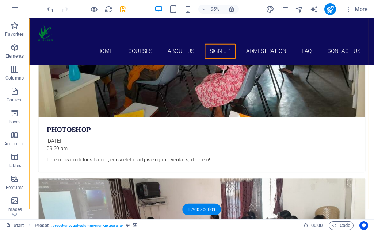
scroll to position [2255, 0]
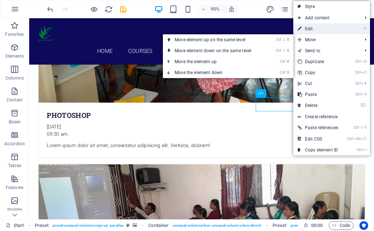
click at [310, 28] on link "⏎ Edit" at bounding box center [317, 28] width 49 height 11
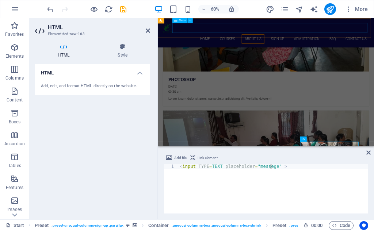
scroll to position [2133, 0]
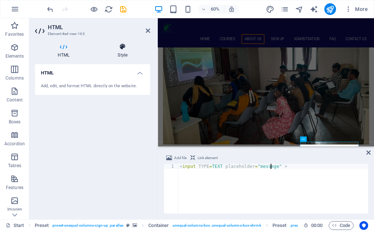
click at [116, 54] on h4 "Style" at bounding box center [122, 50] width 55 height 15
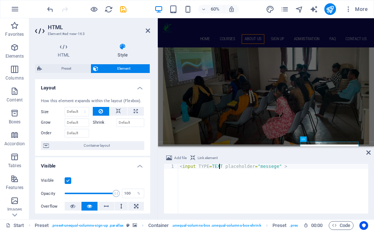
click at [218, 165] on div "< input TYPE = TEXT placeholder = "messege" >" at bounding box center [273, 194] width 190 height 60
type textarea "<input type="textarea placeholder="messege" >"
click at [371, 153] on div "Add file Link element <input type="textarea placeholder="messege" > 1 < input t…" at bounding box center [266, 184] width 216 height 72
click at [370, 153] on icon at bounding box center [368, 153] width 4 height 6
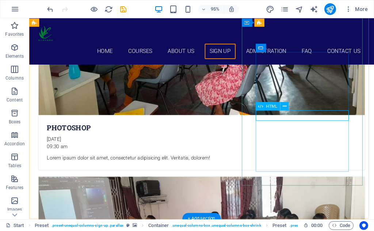
scroll to position [2205, 0]
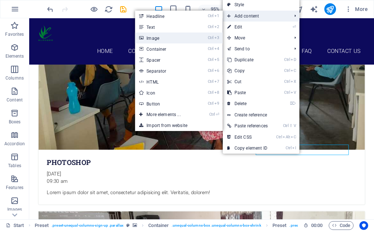
drag, startPoint x: 238, startPoint y: 15, endPoint x: 209, endPoint y: 37, distance: 36.5
click at [238, 15] on span "Add content" at bounding box center [256, 16] width 66 height 11
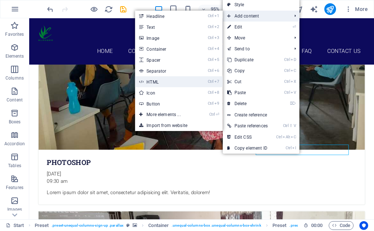
click at [156, 82] on link "Ctrl 7 HTML" at bounding box center [165, 81] width 60 height 11
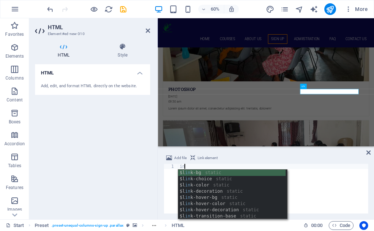
type textarea "i"
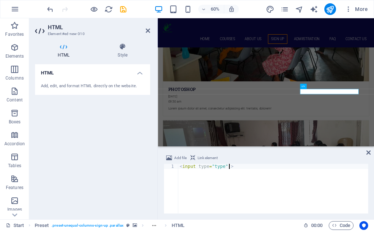
scroll to position [0, 4]
type textarea "<input type="type" >"
click at [369, 151] on icon at bounding box center [368, 153] width 4 height 6
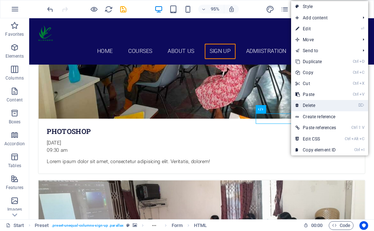
click at [307, 104] on link "⌦ Delete" at bounding box center [315, 105] width 49 height 11
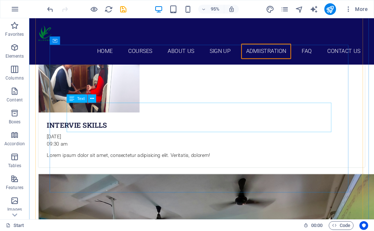
scroll to position [2786, 0]
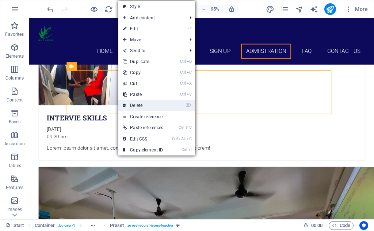
click at [143, 102] on link "⌦ Delete" at bounding box center [142, 105] width 49 height 11
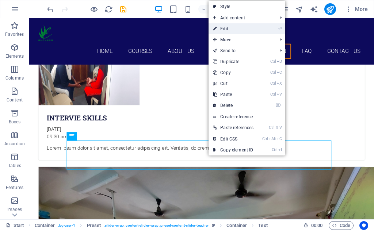
click at [225, 27] on link "⏎ Edit" at bounding box center [233, 28] width 49 height 11
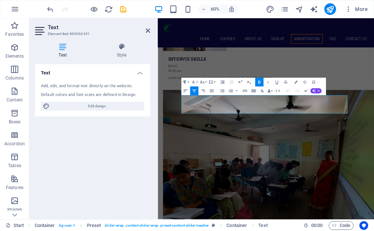
click at [189, 82] on button "Paragraph Format" at bounding box center [185, 82] width 8 height 9
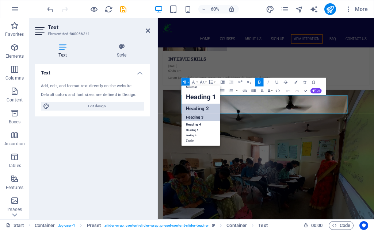
scroll to position [6, 0]
click at [192, 116] on link "Heading 3" at bounding box center [200, 118] width 39 height 8
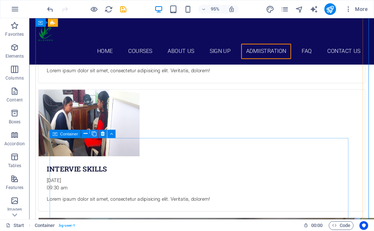
scroll to position [2750, 0]
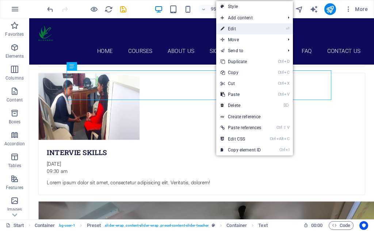
click at [235, 32] on link "⏎ Edit" at bounding box center [240, 28] width 49 height 11
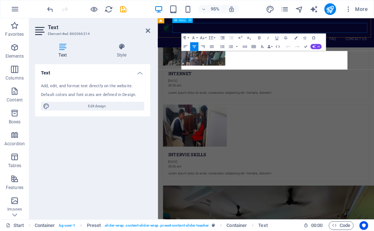
scroll to position [2872, 0]
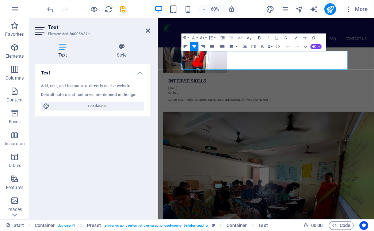
click at [261, 37] on icon "button" at bounding box center [258, 37] width 5 height 5
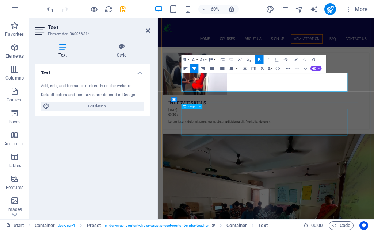
scroll to position [2799, 0]
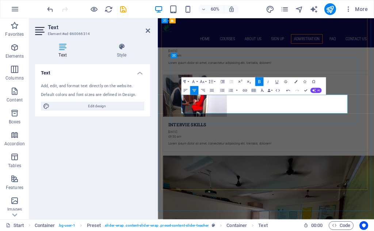
drag, startPoint x: 298, startPoint y: 152, endPoint x: 376, endPoint y: 155, distance: 77.9
click at [258, 82] on icon "button" at bounding box center [259, 81] width 2 height 3
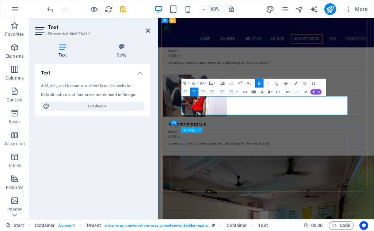
scroll to position [2726, 0]
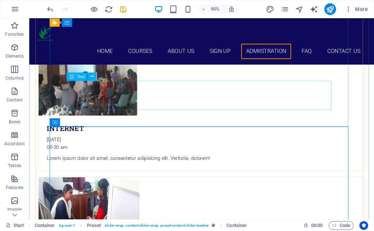
scroll to position [2567, 0]
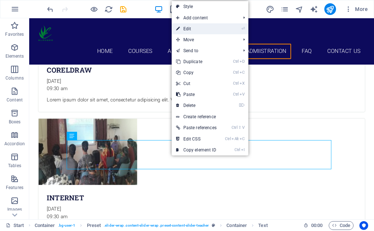
click at [190, 29] on link "⏎ Edit" at bounding box center [196, 28] width 49 height 11
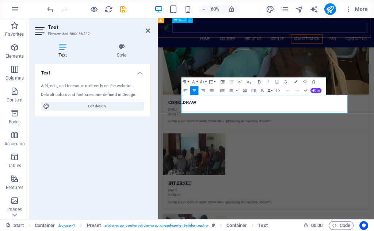
scroll to position [2690, 0]
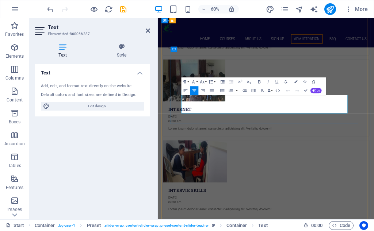
drag, startPoint x: 296, startPoint y: 153, endPoint x: 379, endPoint y: 149, distance: 83.4
click at [261, 83] on icon "button" at bounding box center [258, 81] width 5 height 5
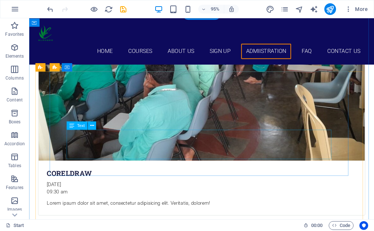
scroll to position [2457, 0]
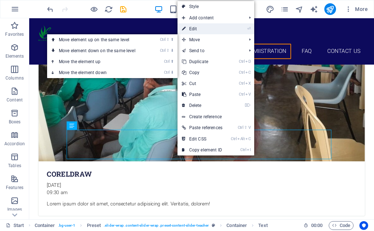
click at [197, 30] on link "⏎ Edit" at bounding box center [202, 28] width 49 height 11
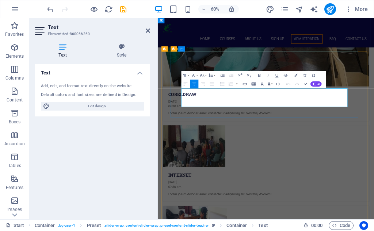
drag, startPoint x: 311, startPoint y: 141, endPoint x: 360, endPoint y: 138, distance: 49.4
drag, startPoint x: 360, startPoint y: 138, endPoint x: 395, endPoint y: 149, distance: 36.4
drag, startPoint x: 311, startPoint y: 140, endPoint x: 362, endPoint y: 138, distance: 50.8
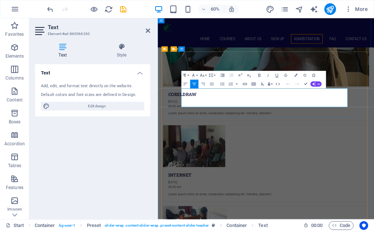
click at [260, 76] on icon "button" at bounding box center [259, 75] width 2 height 3
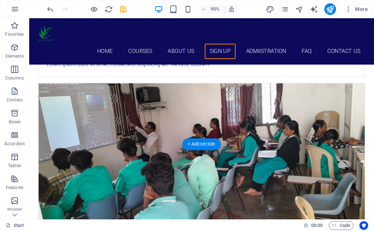
scroll to position [2311, 0]
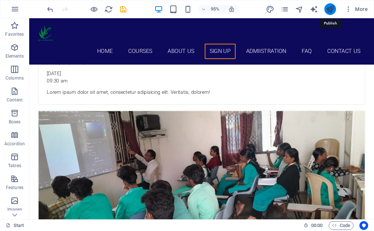
click at [328, 11] on icon "publish" at bounding box center [330, 9] width 8 height 8
